Goal: Task Accomplishment & Management: Use online tool/utility

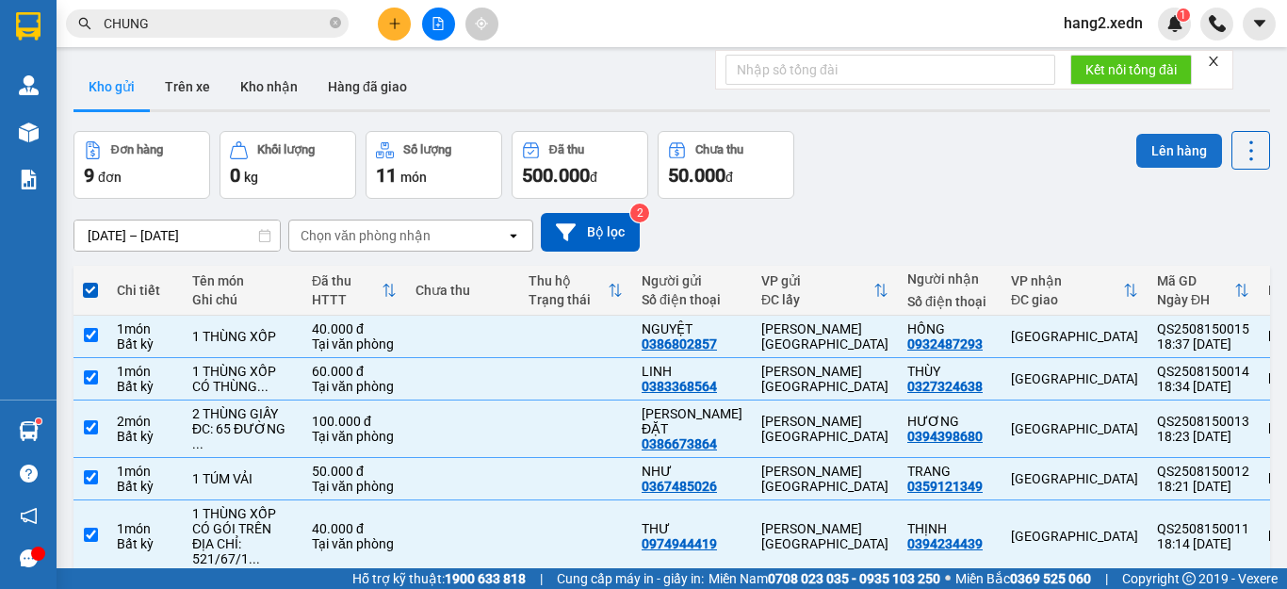
click at [1156, 149] on button "Lên hàng" at bounding box center [1179, 151] width 86 height 34
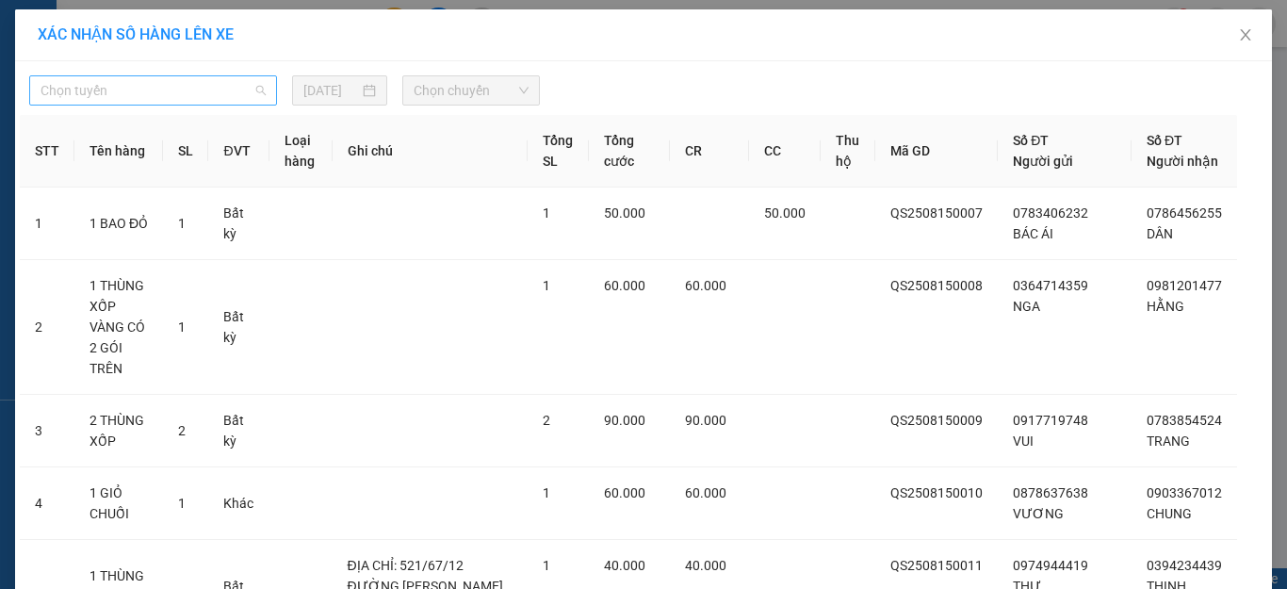
click at [220, 87] on span "Chọn tuyến" at bounding box center [153, 90] width 225 height 28
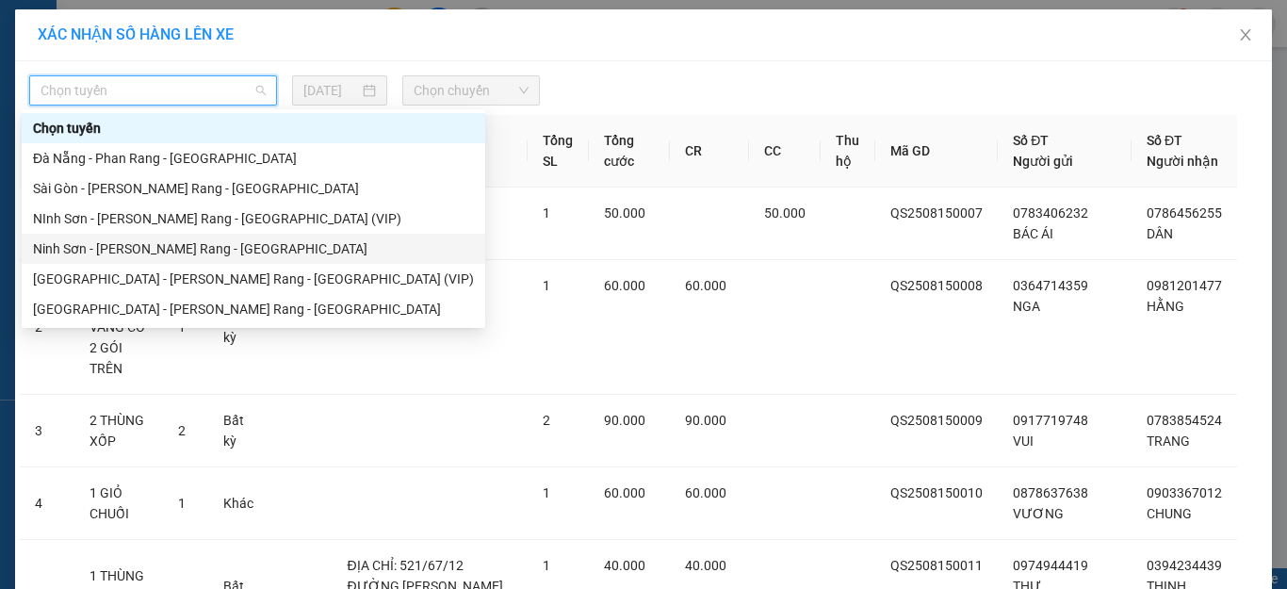
click at [141, 242] on div "Ninh Sơn - [PERSON_NAME] Rang - [GEOGRAPHIC_DATA]" at bounding box center [253, 248] width 441 height 21
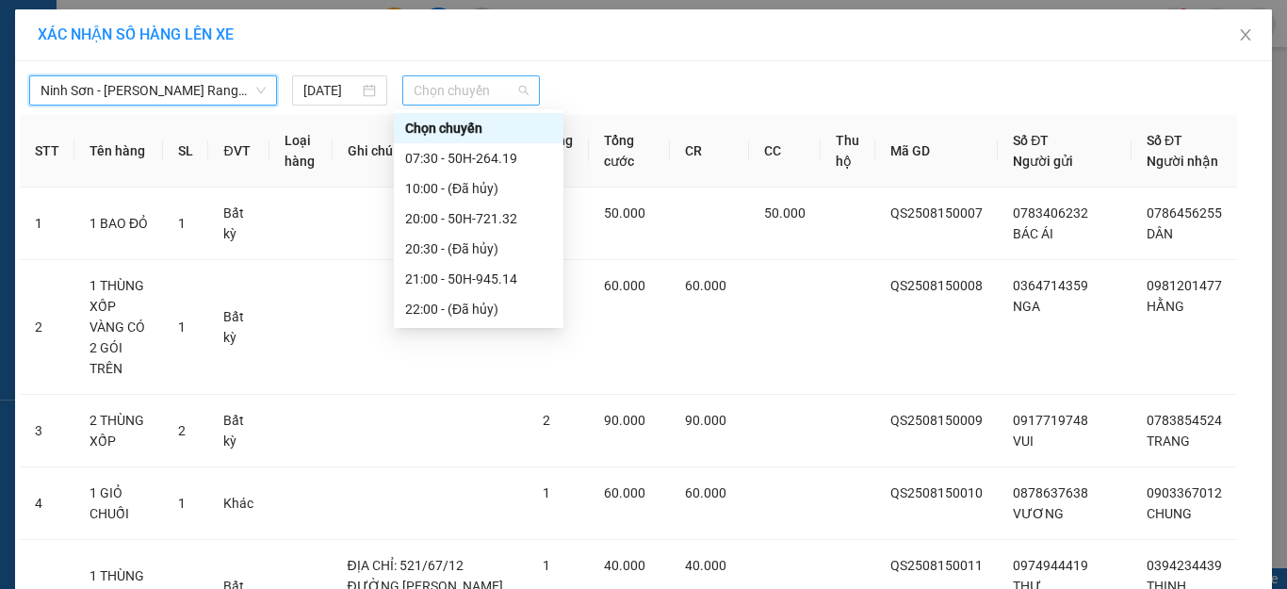
click at [442, 86] on span "Chọn chuyến" at bounding box center [472, 90] width 116 height 28
click at [510, 276] on div "21:00 - 50H-945.14" at bounding box center [478, 279] width 147 height 21
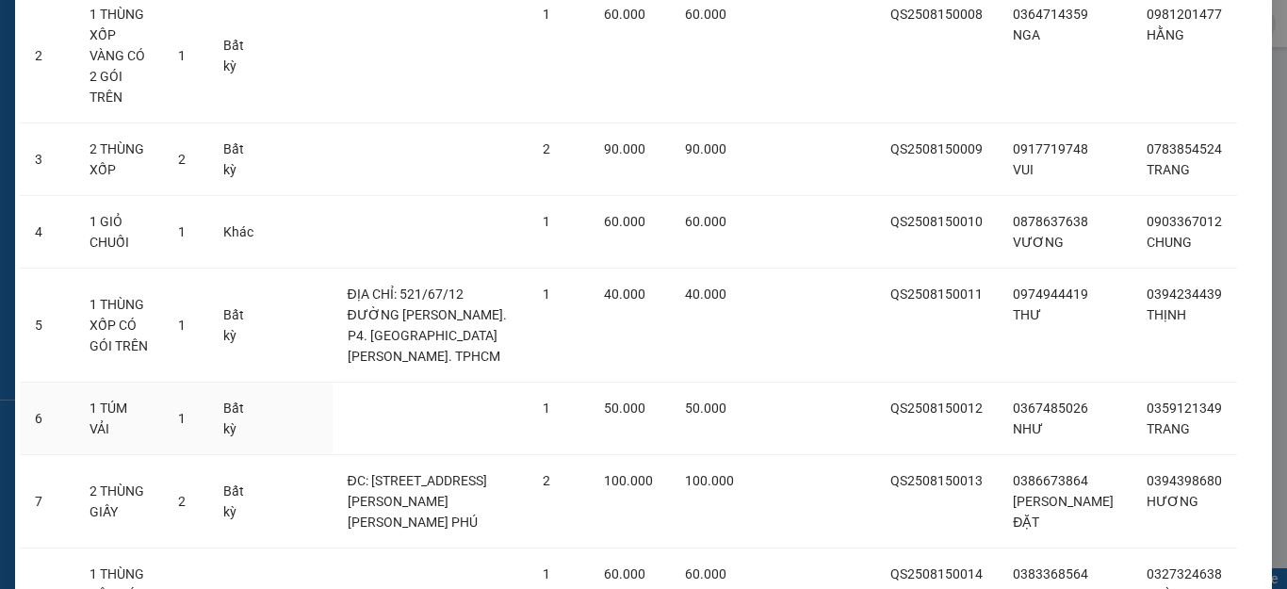
scroll to position [504, 0]
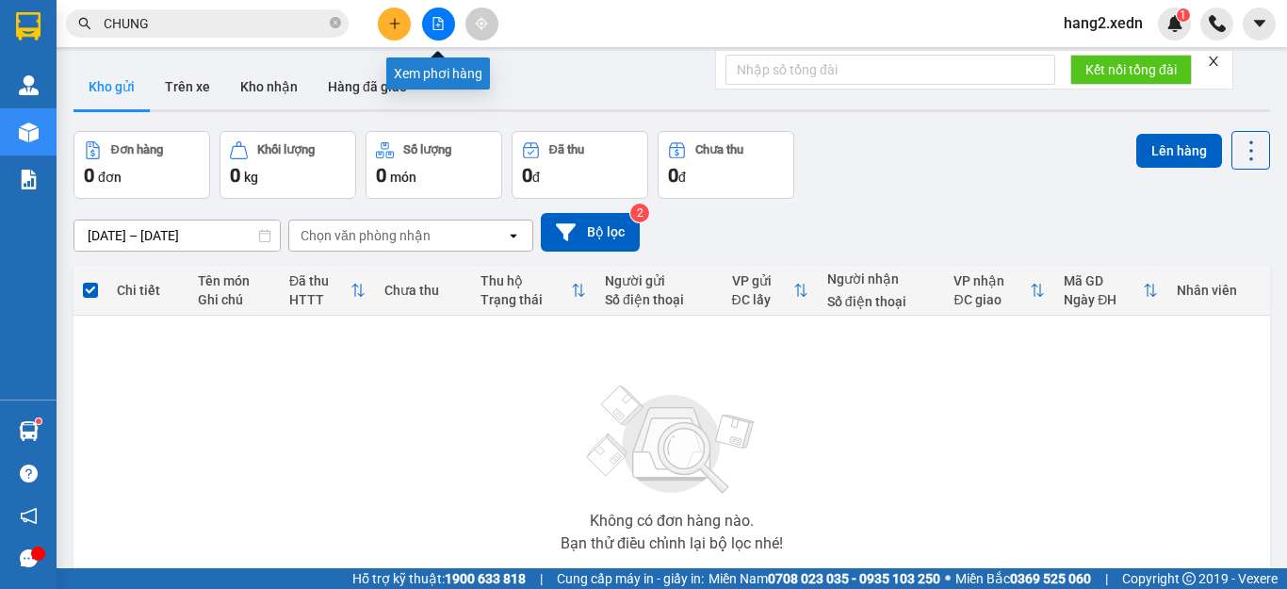
click at [439, 25] on icon "file-add" at bounding box center [438, 23] width 10 height 13
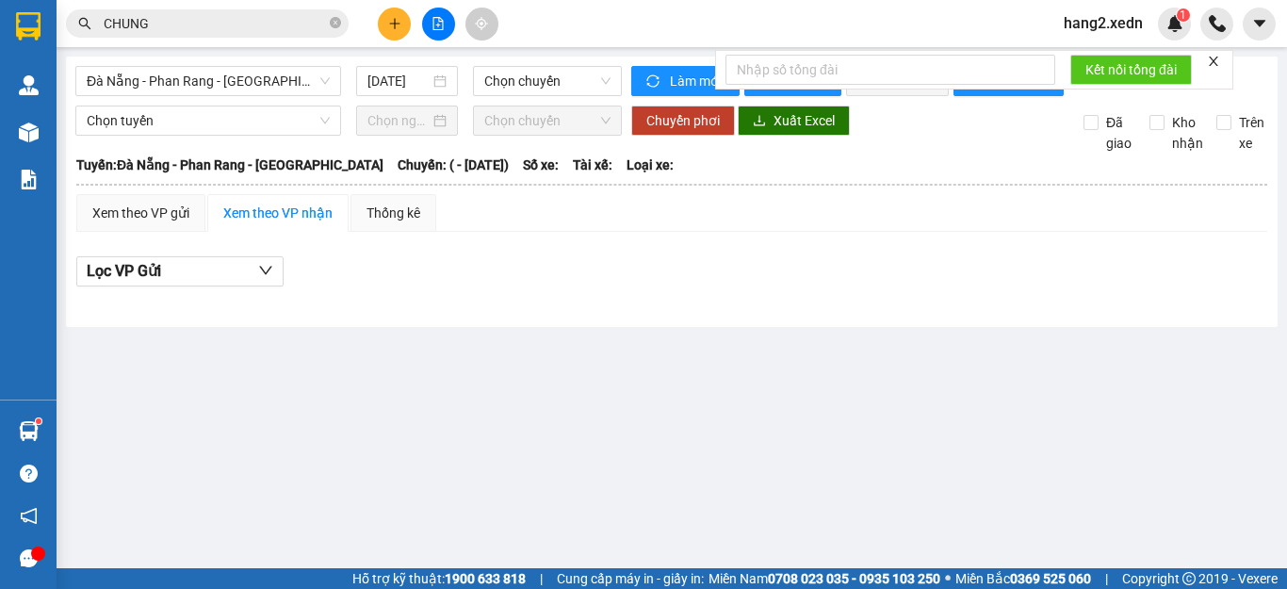
click at [1214, 57] on icon "close" at bounding box center [1213, 61] width 13 height 13
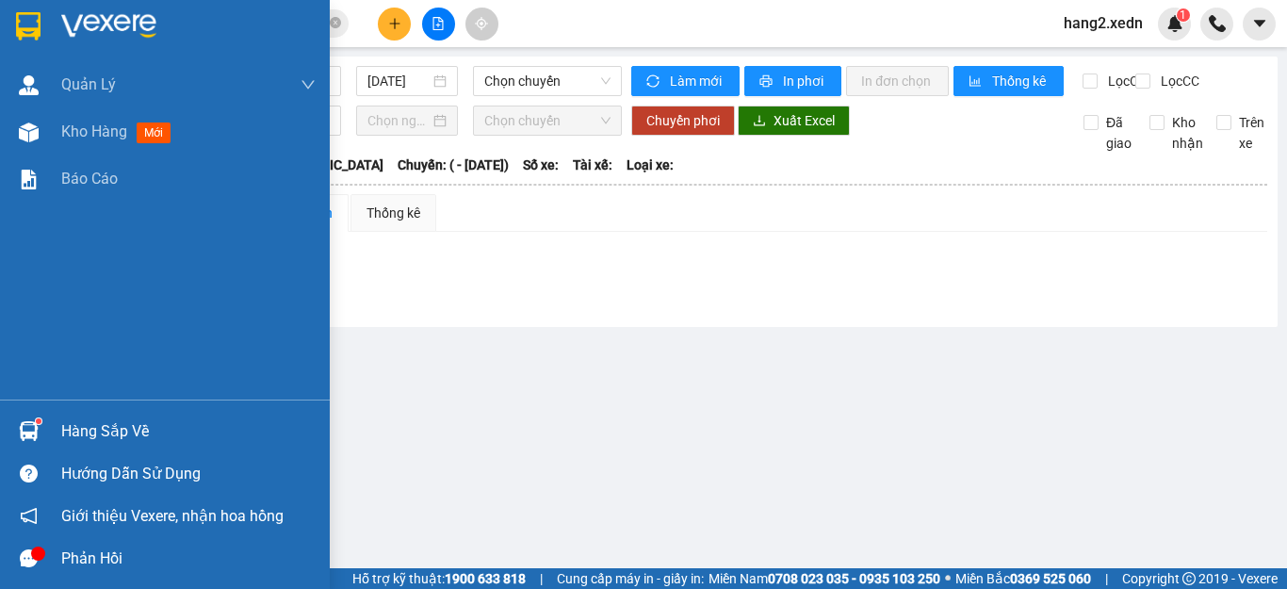
click at [34, 17] on img at bounding box center [28, 26] width 24 height 28
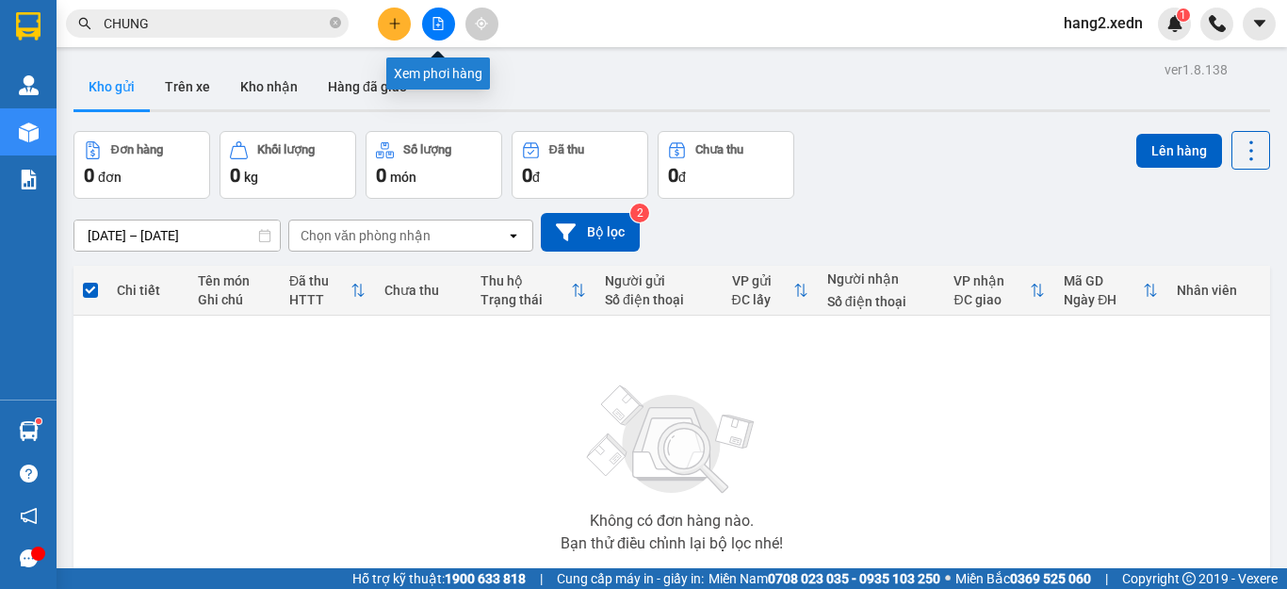
click at [436, 25] on icon "file-add" at bounding box center [438, 23] width 10 height 13
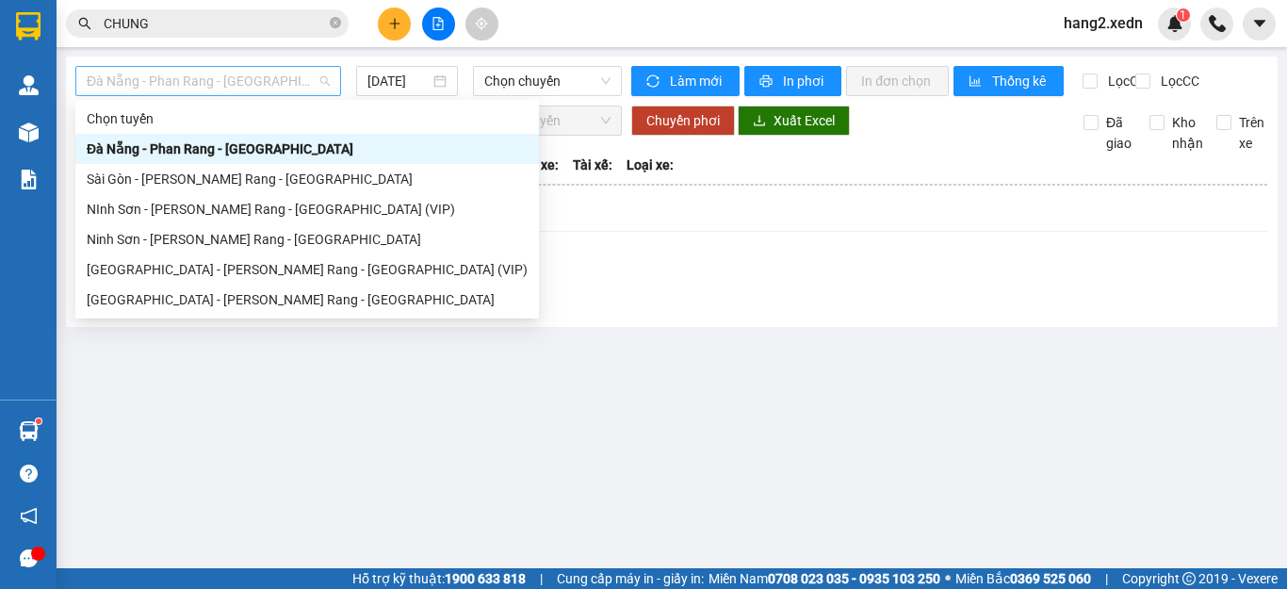
click at [278, 80] on span "Đà Nẵng - Phan Rang - [GEOGRAPHIC_DATA]" at bounding box center [208, 81] width 243 height 28
click at [228, 238] on div "Ninh Sơn - [PERSON_NAME] Rang - [GEOGRAPHIC_DATA]" at bounding box center [307, 239] width 441 height 21
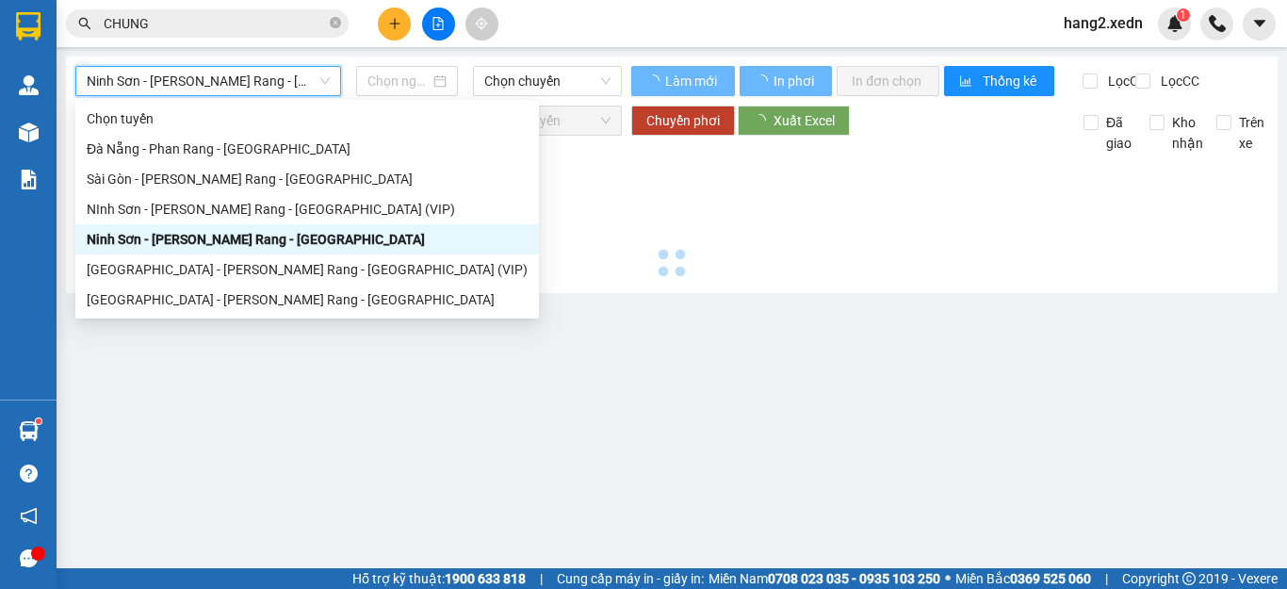
type input "[DATE]"
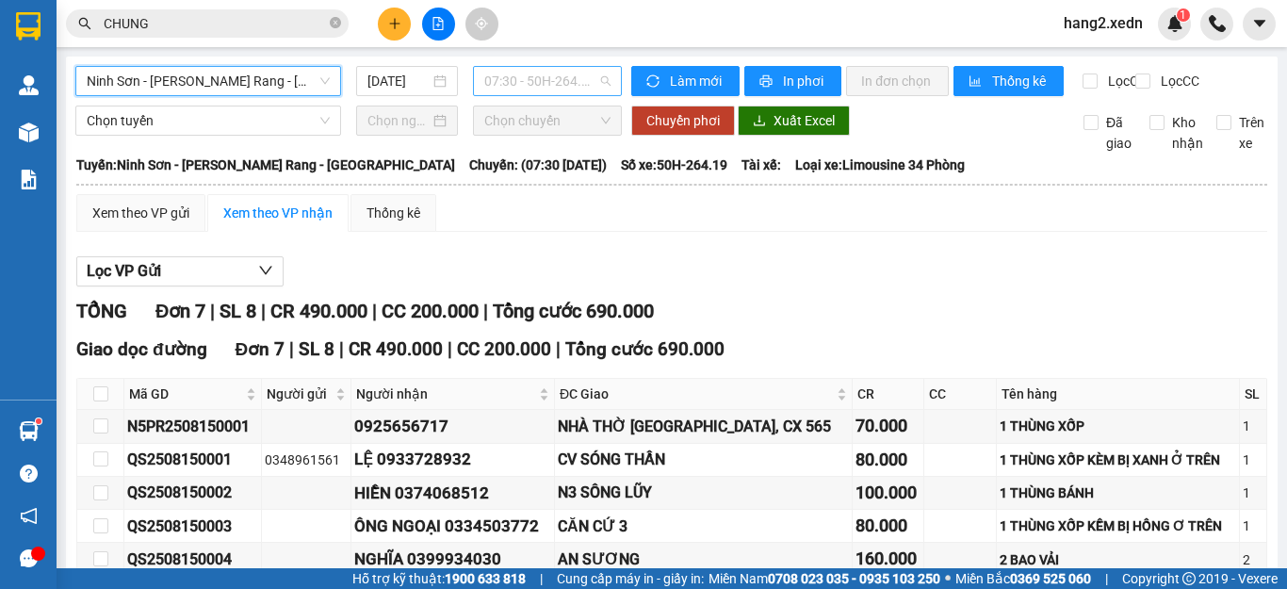
click at [542, 83] on span "07:30 - 50H-264.19" at bounding box center [547, 81] width 126 height 28
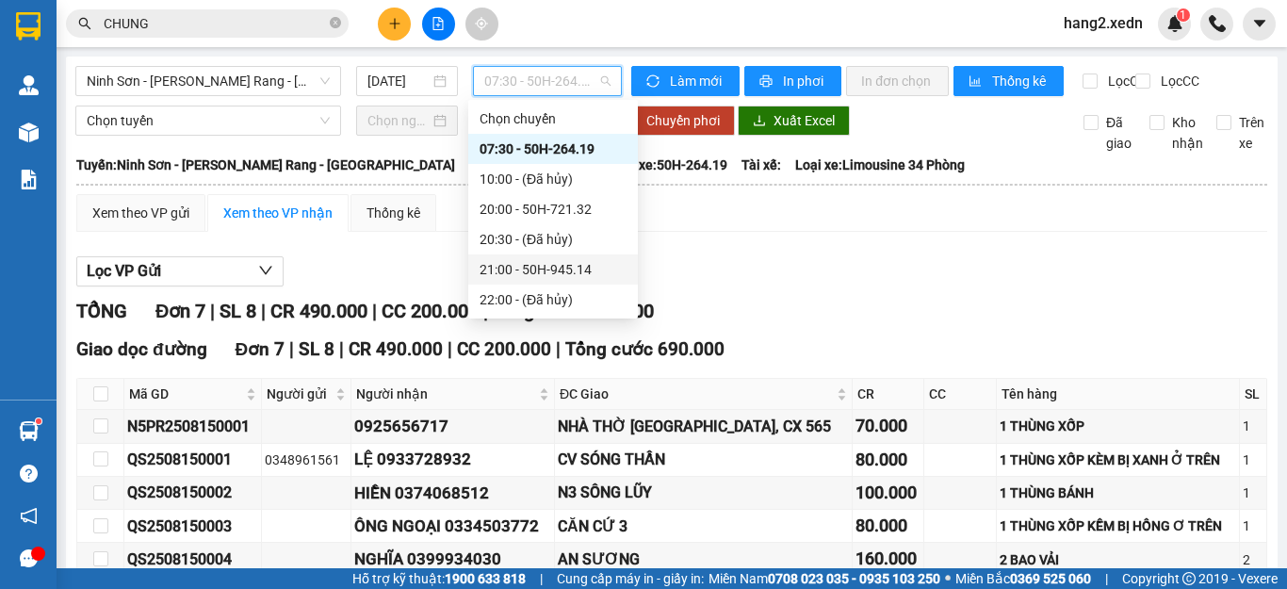
click at [581, 271] on div "21:00 - 50H-945.14" at bounding box center [553, 269] width 147 height 21
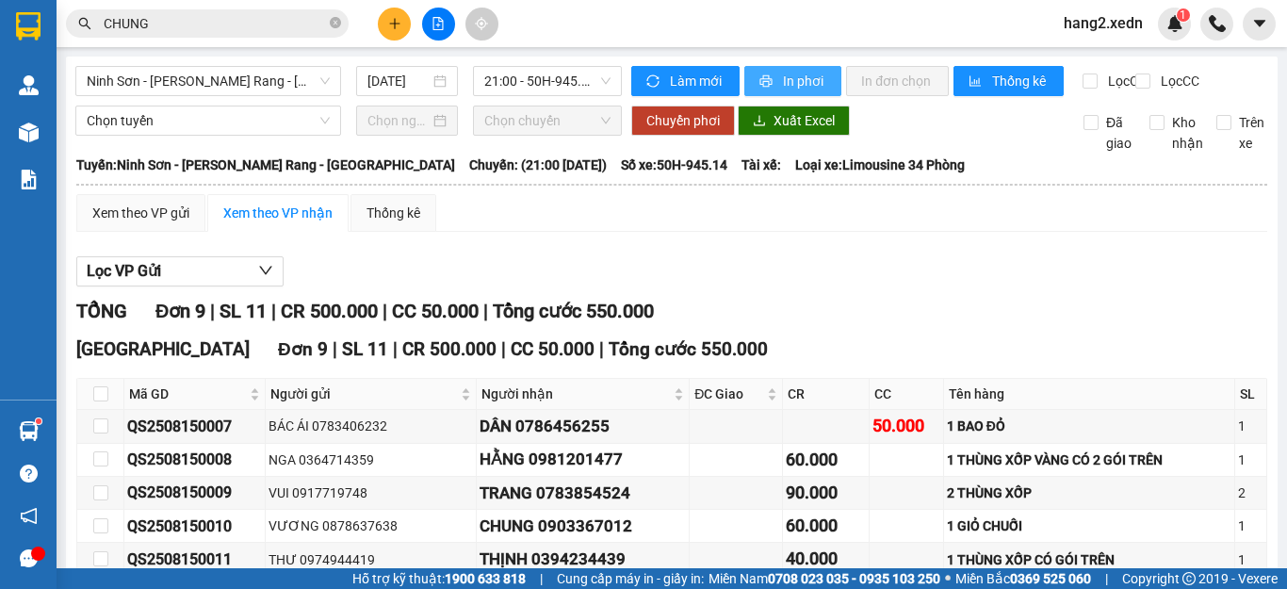
click at [786, 79] on span "In phơi" at bounding box center [804, 81] width 43 height 21
